Goal: Navigation & Orientation: Find specific page/section

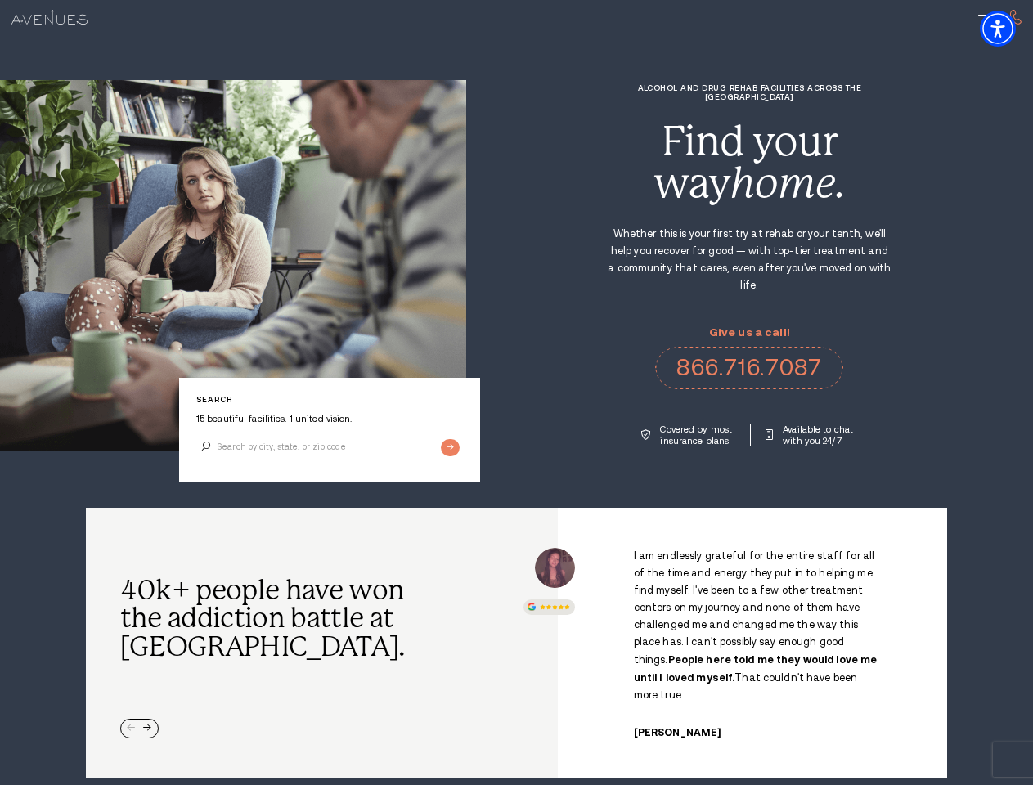
click at [516, 393] on div "Alcohol and Drug Rehab Facilities across the [GEOGRAPHIC_DATA] Find your way ho…" at bounding box center [749, 264] width 567 height 363
click at [1012, 29] on img "Accessibility Menu" at bounding box center [998, 29] width 36 height 36
